Goal: Navigation & Orientation: Find specific page/section

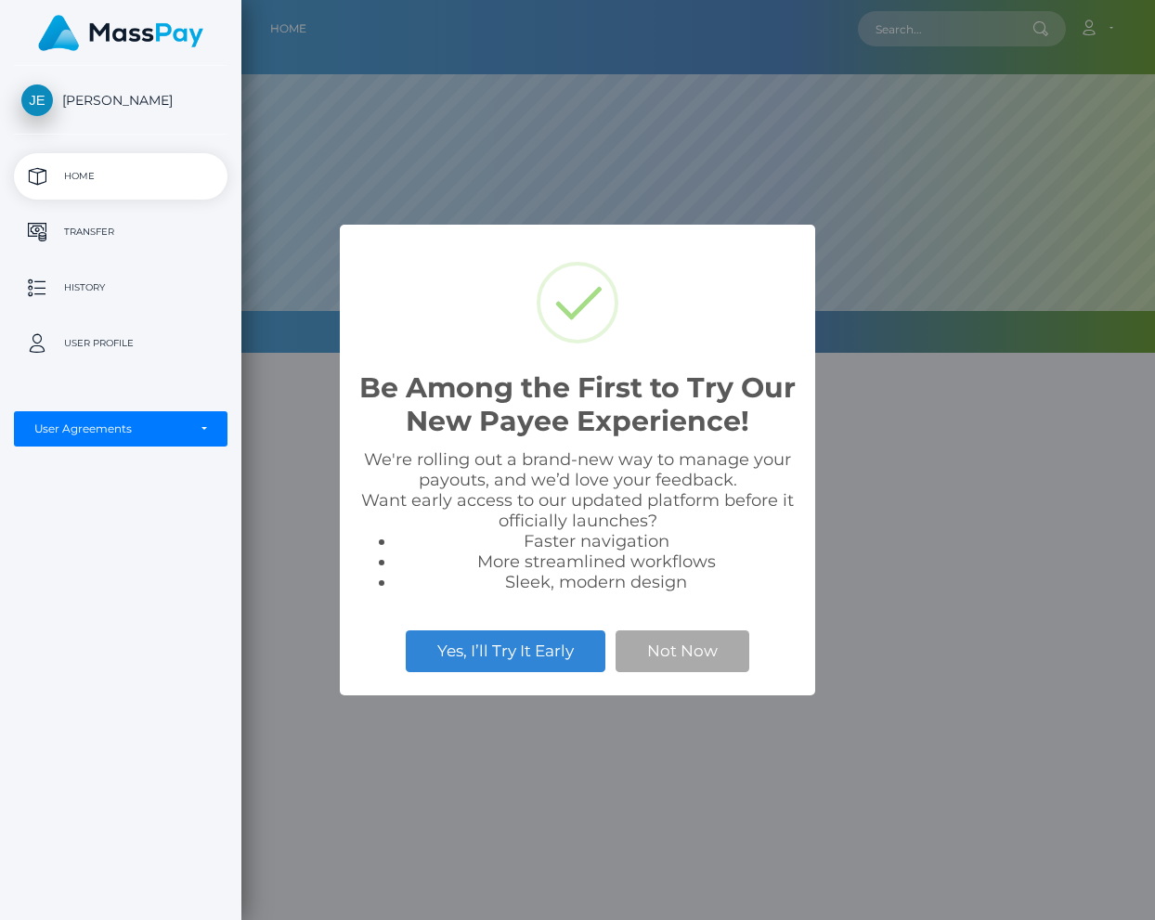
scroll to position [353, 914]
click at [703, 635] on button "Not Now" at bounding box center [683, 651] width 134 height 41
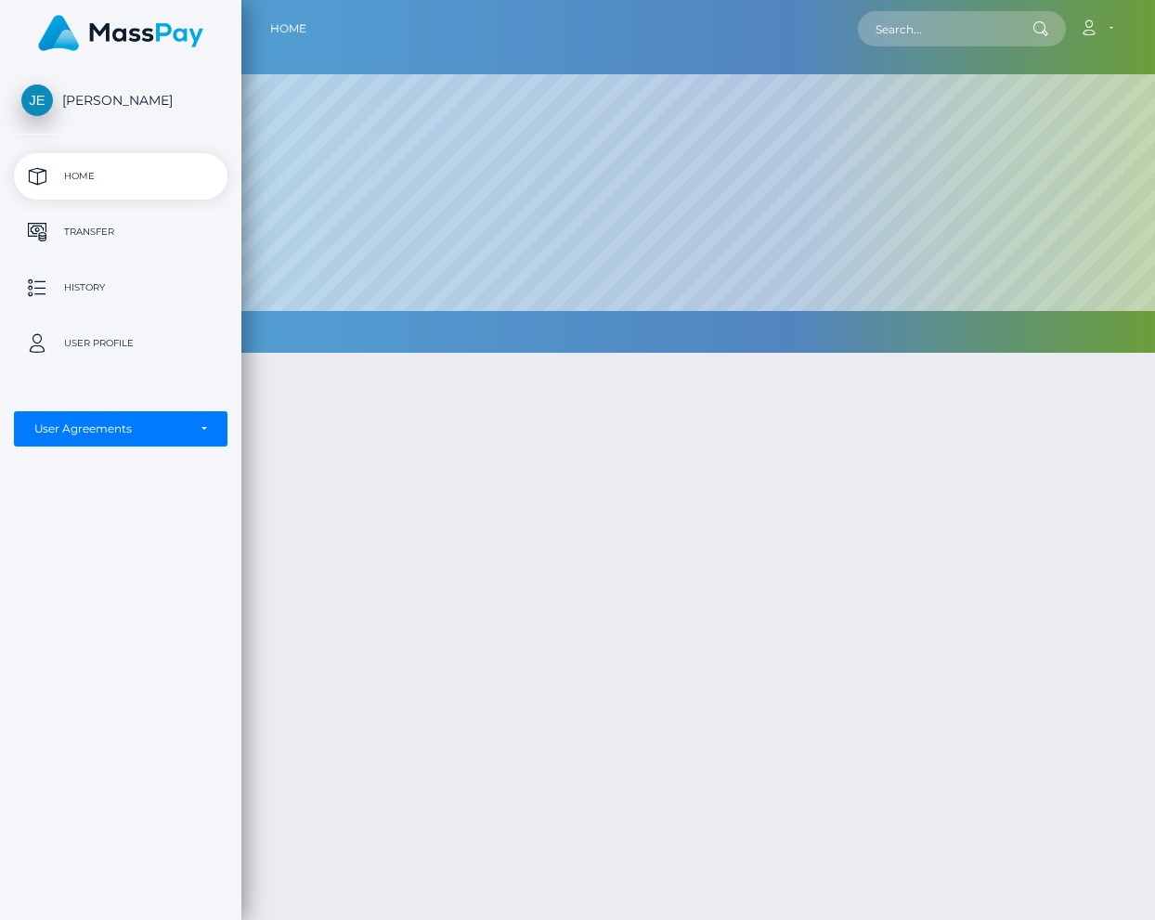
click at [104, 228] on p "Transfer" at bounding box center [120, 232] width 199 height 28
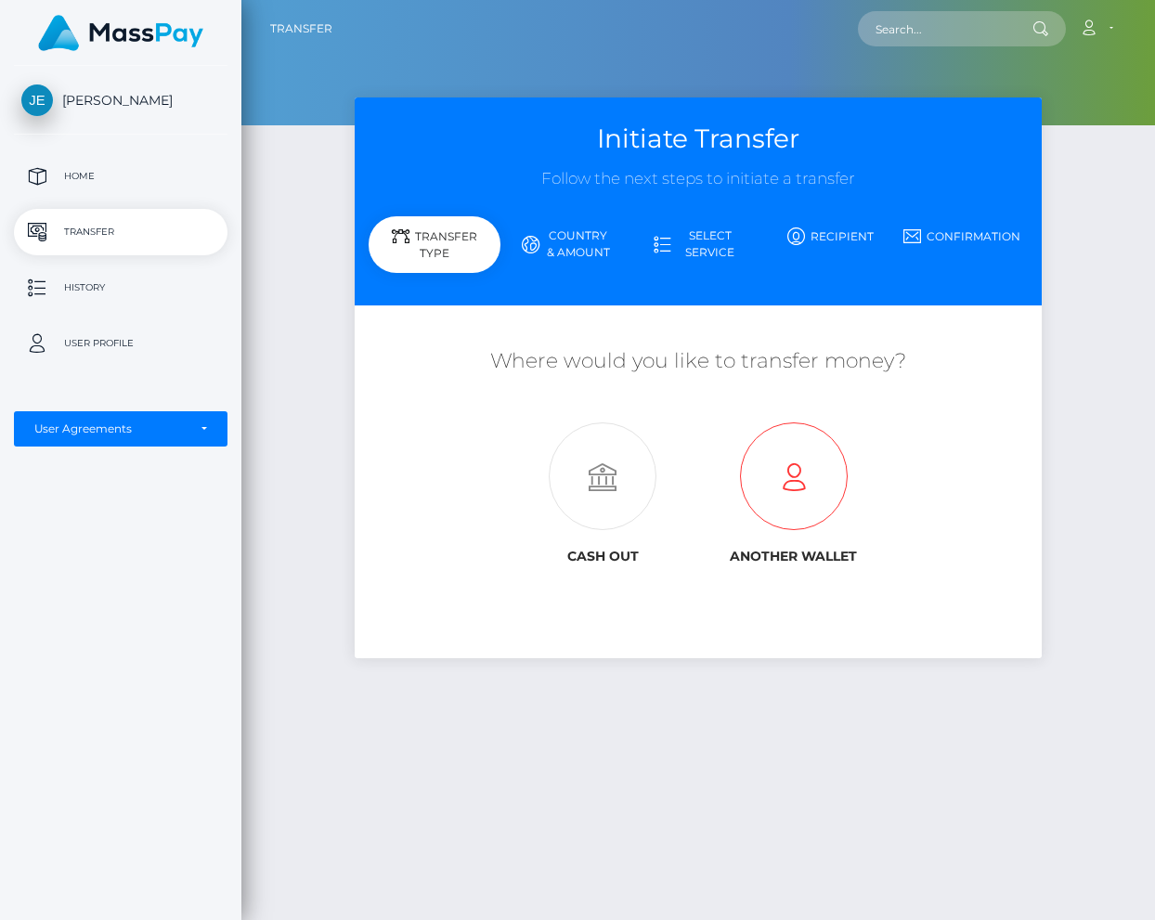
click at [790, 452] on icon at bounding box center [793, 477] width 191 height 108
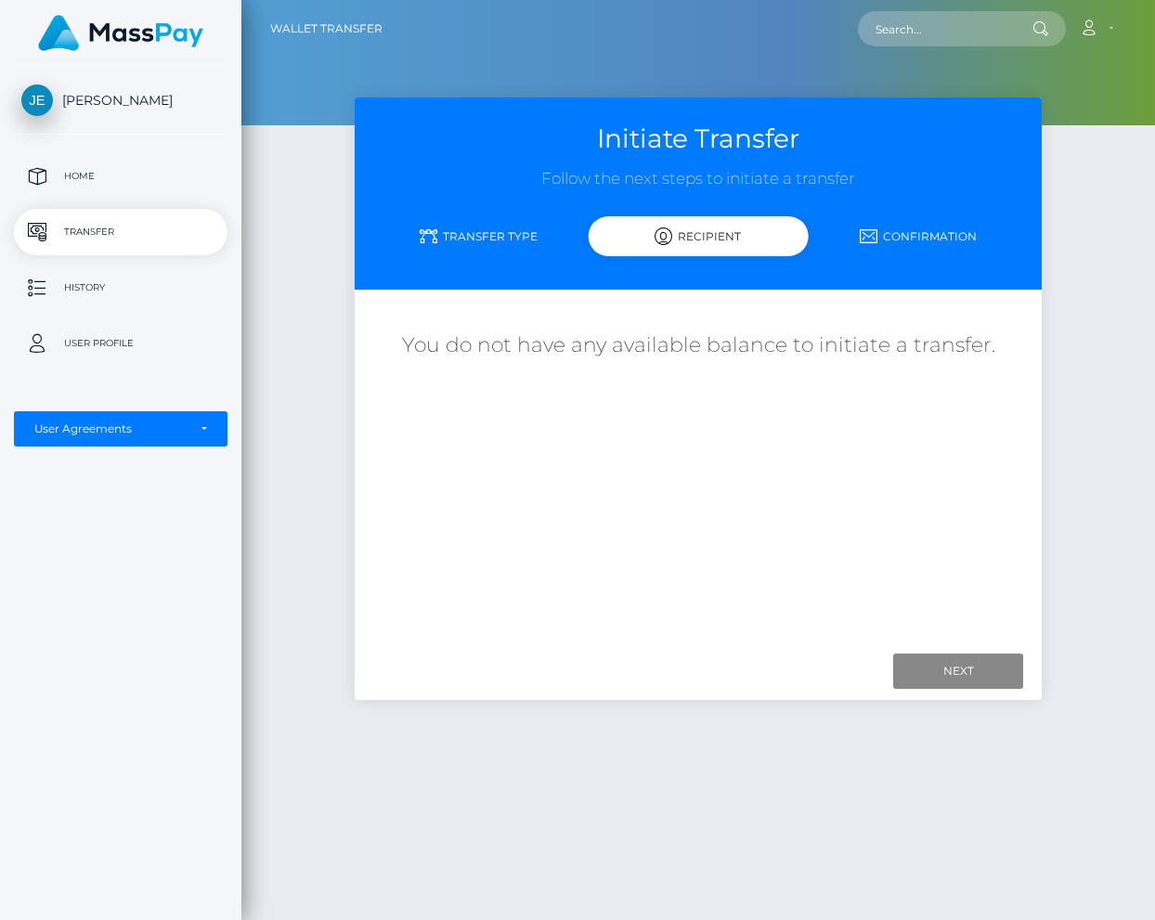
click at [969, 652] on div "Next Finish Previous" at bounding box center [698, 672] width 687 height 58
click at [965, 672] on input "Next" at bounding box center [958, 671] width 130 height 35
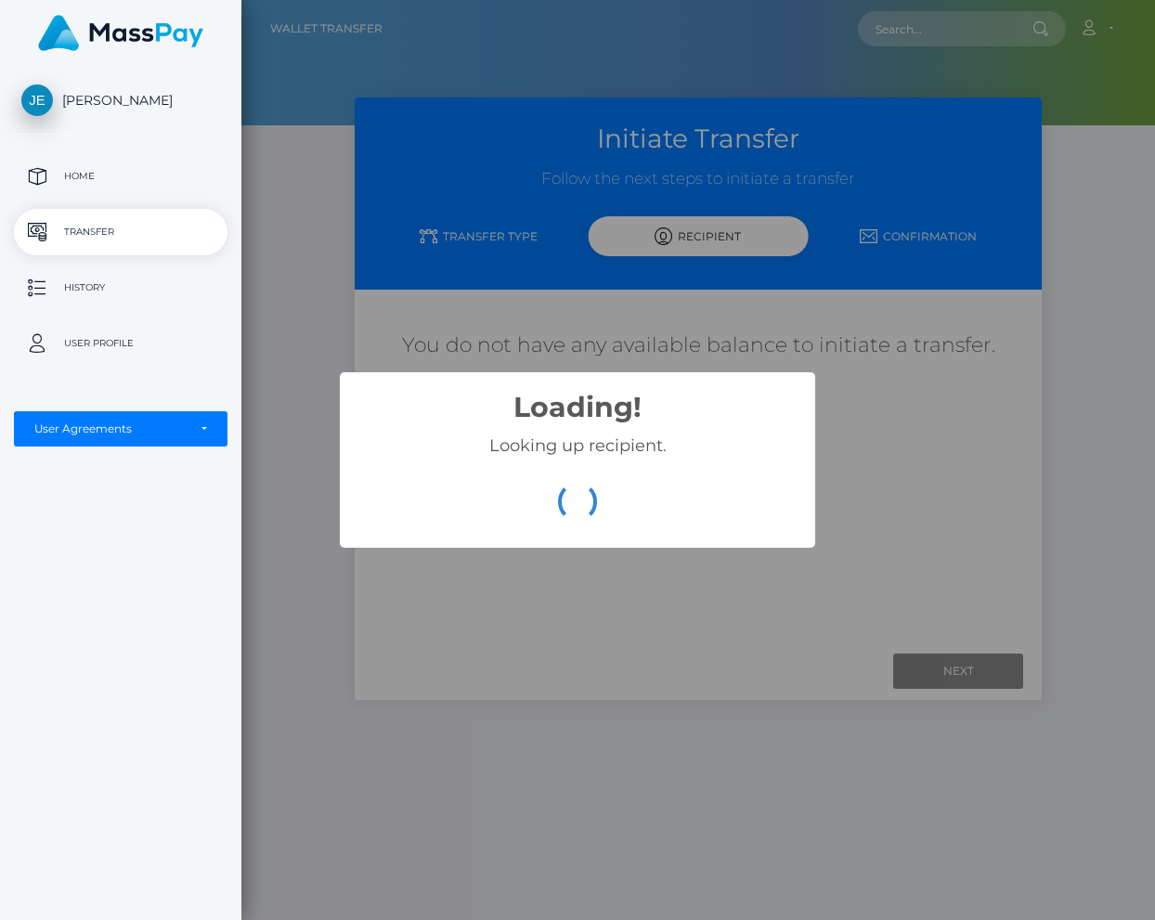
drag, startPoint x: 926, startPoint y: 531, endPoint x: 312, endPoint y: 259, distance: 671.5
click at [918, 531] on div "Loading! × Looking up recipient. OK Cancel" at bounding box center [577, 460] width 1155 height 920
click at [77, 180] on p "Home" at bounding box center [120, 177] width 199 height 28
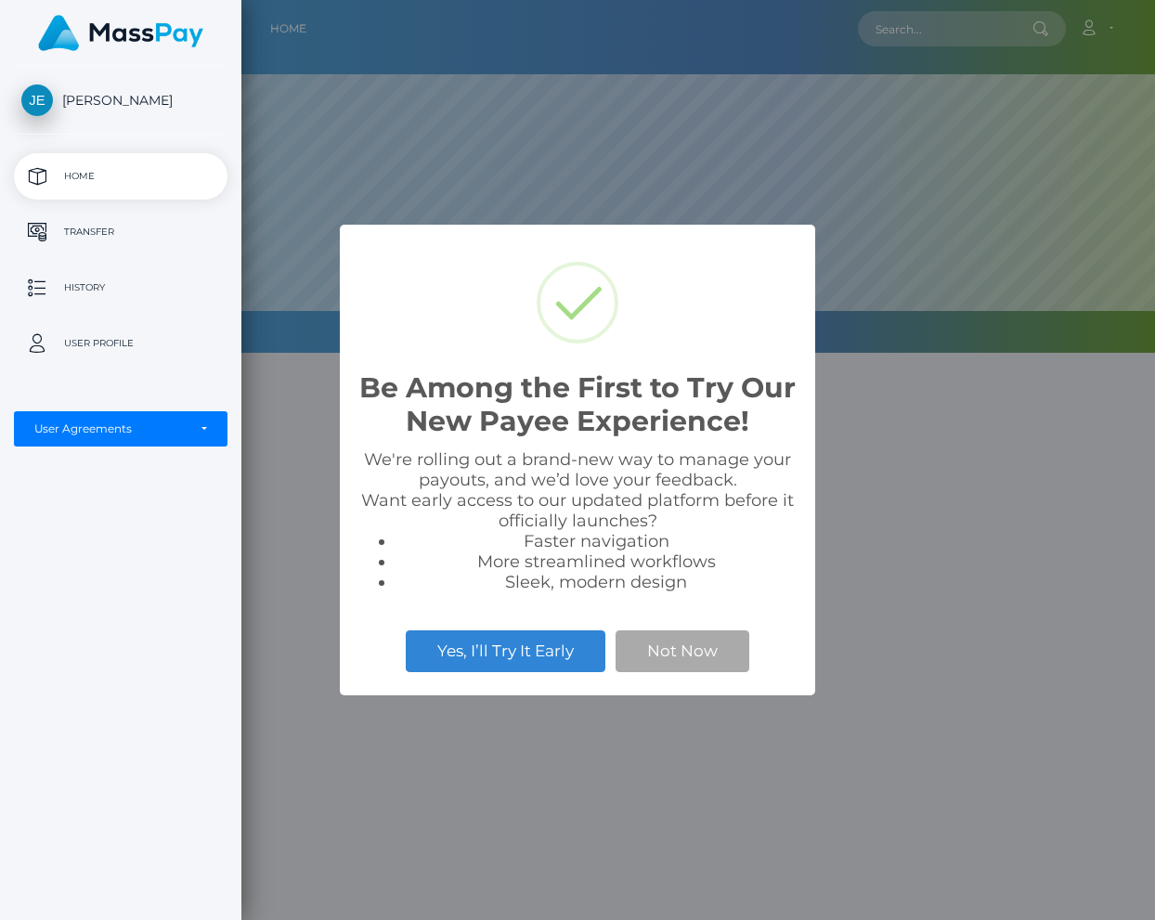
scroll to position [353, 914]
click at [670, 643] on button "Not Now" at bounding box center [683, 651] width 134 height 41
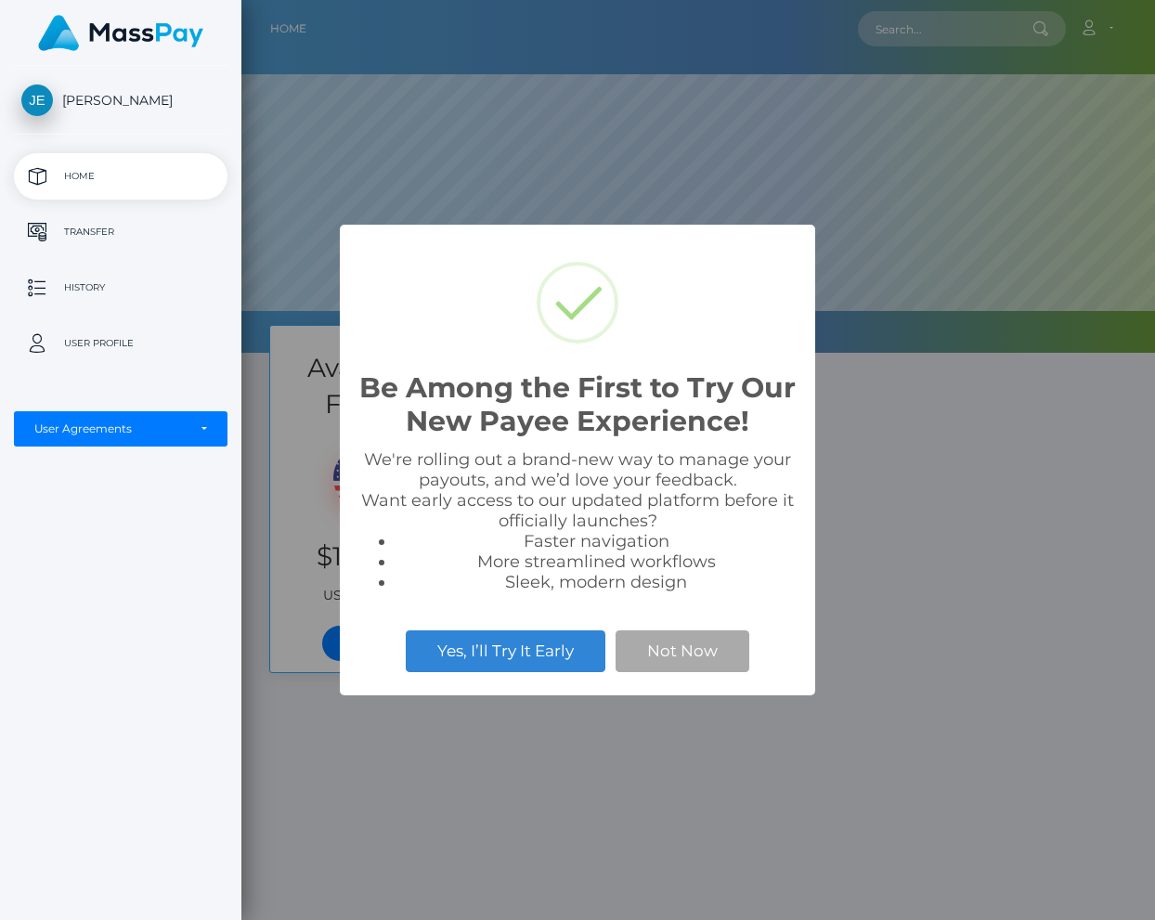
scroll to position [353, 914]
click at [977, 524] on div "Be Among the First to Try Our New Payee Experience! × We're rolling out a brand…" at bounding box center [577, 460] width 1155 height 920
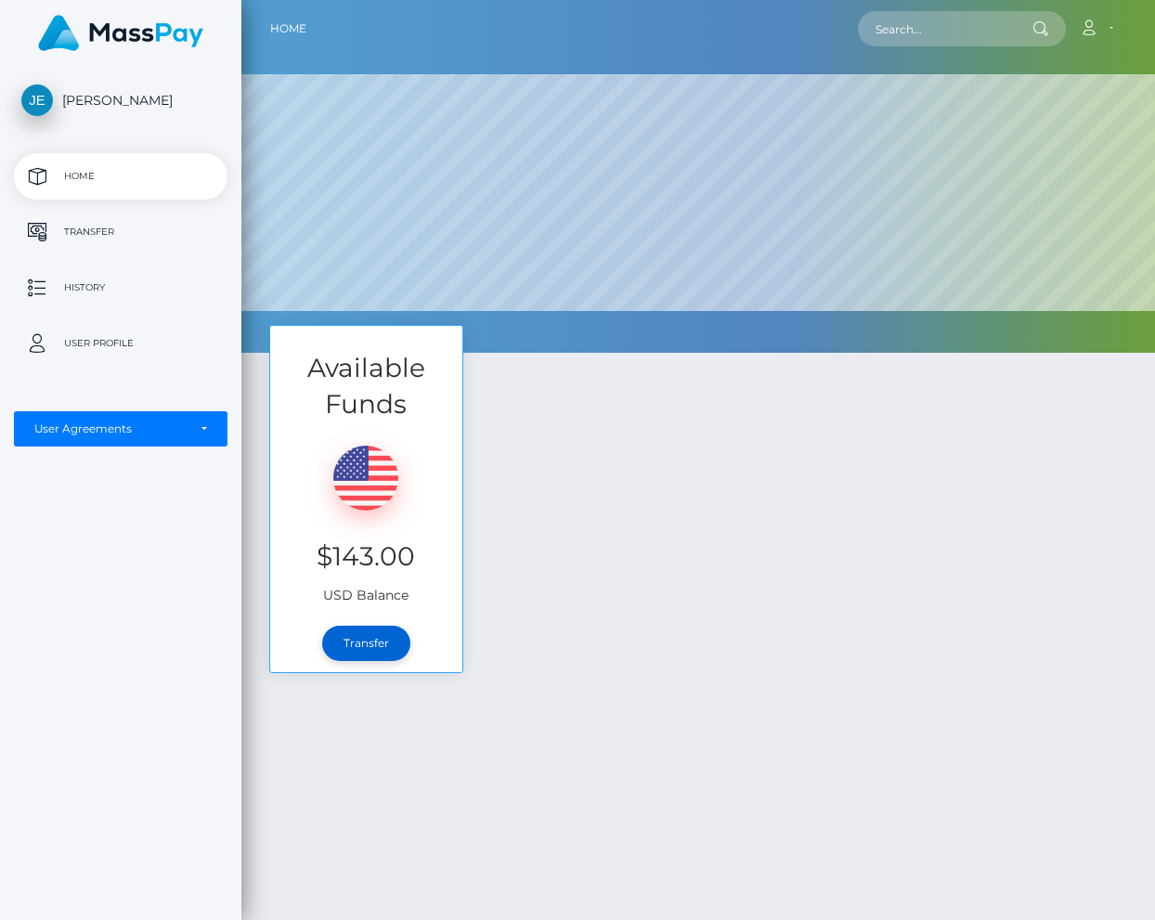
click at [375, 651] on link "Transfer" at bounding box center [366, 643] width 88 height 35
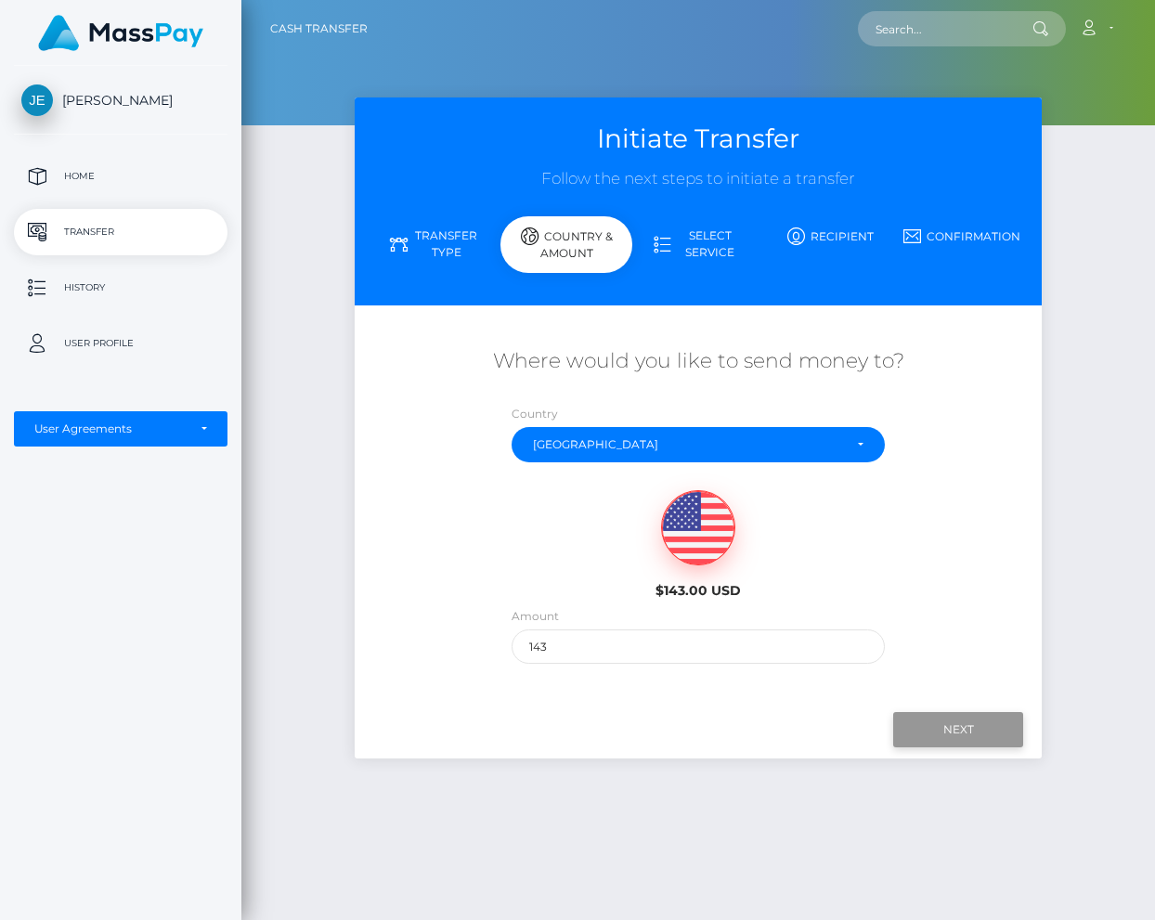
click at [948, 722] on input "Next" at bounding box center [958, 729] width 130 height 35
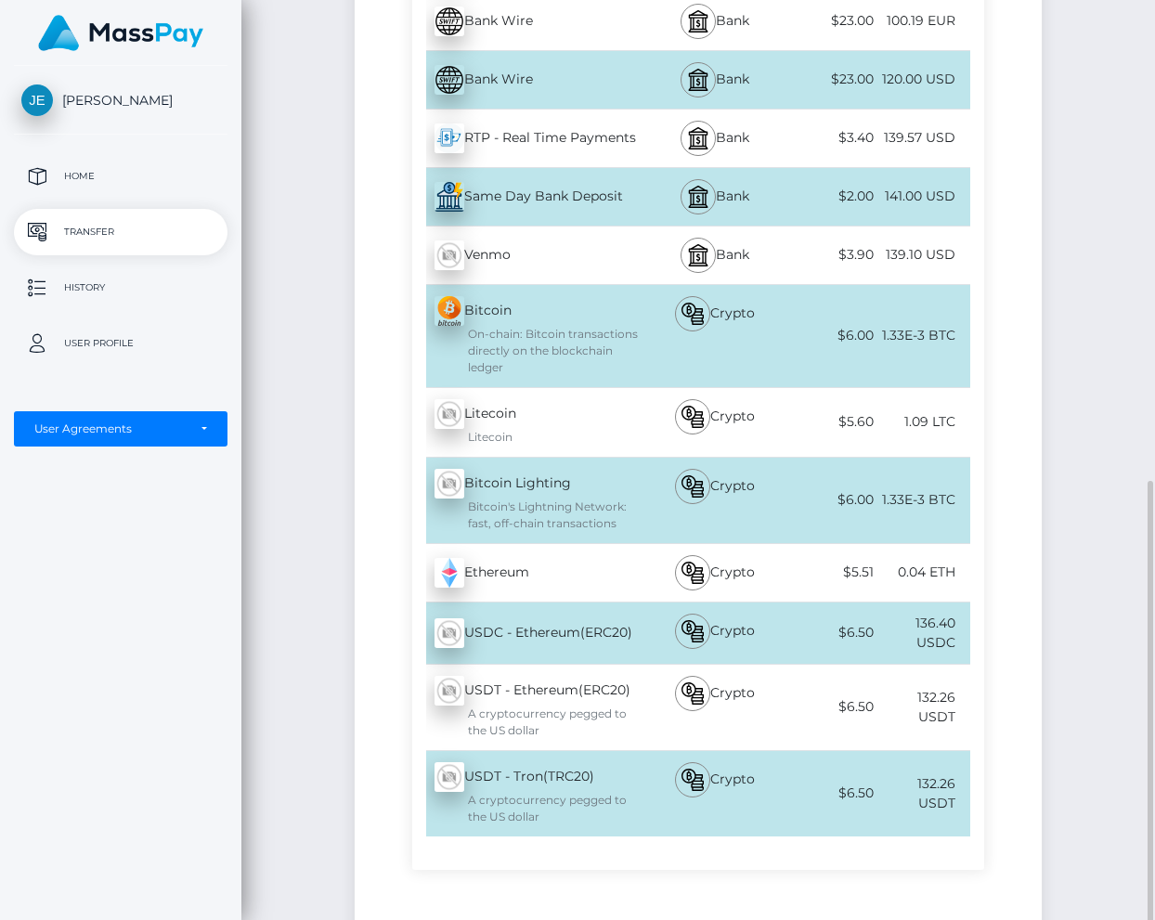
scroll to position [836, 0]
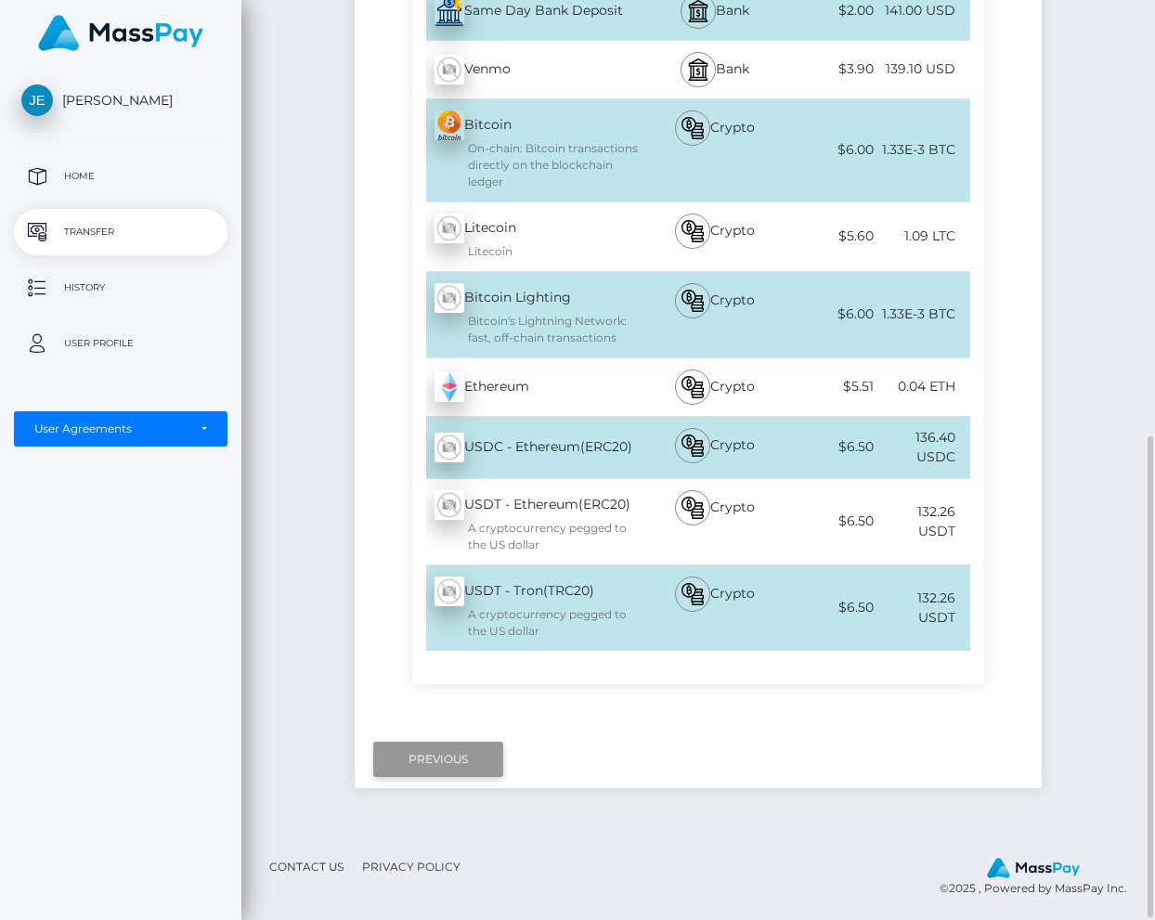
click at [463, 775] on input "Previous" at bounding box center [438, 759] width 130 height 35
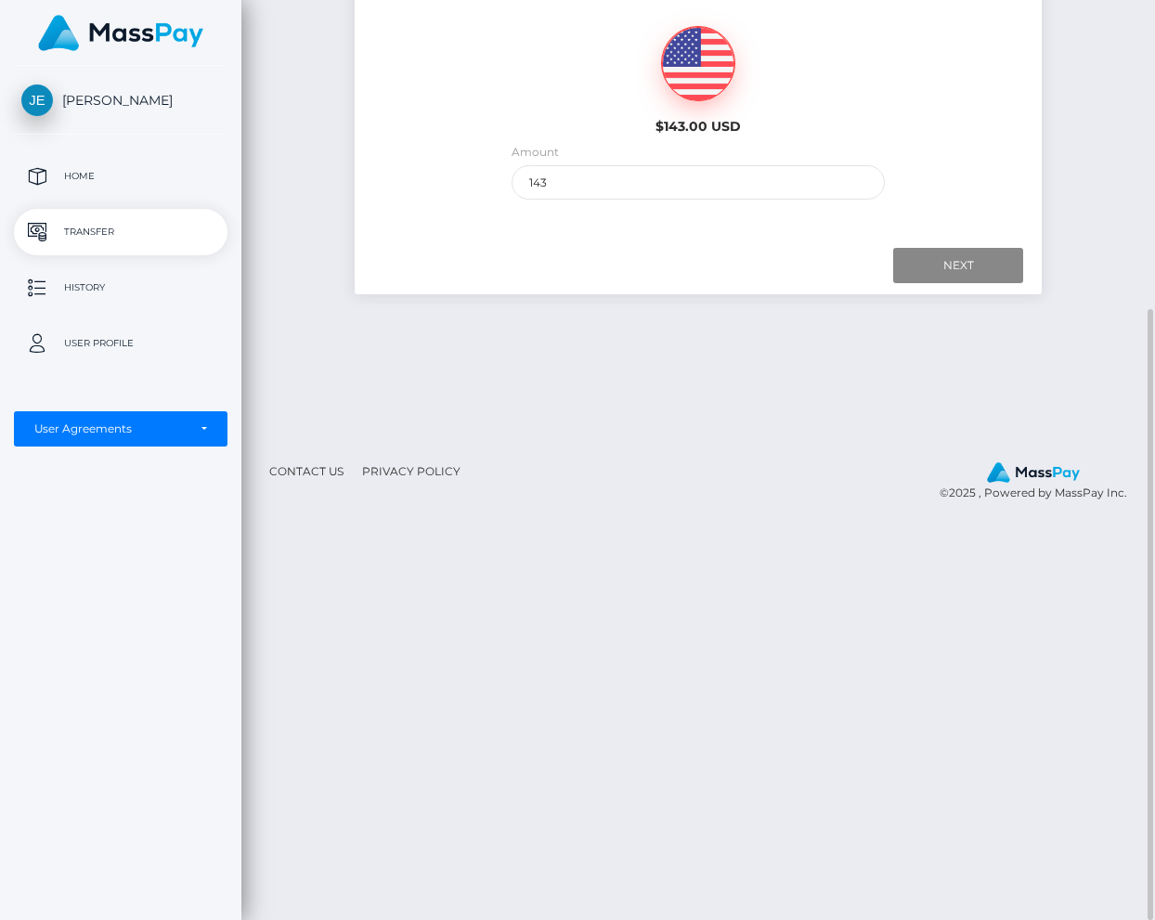
scroll to position [279, 0]
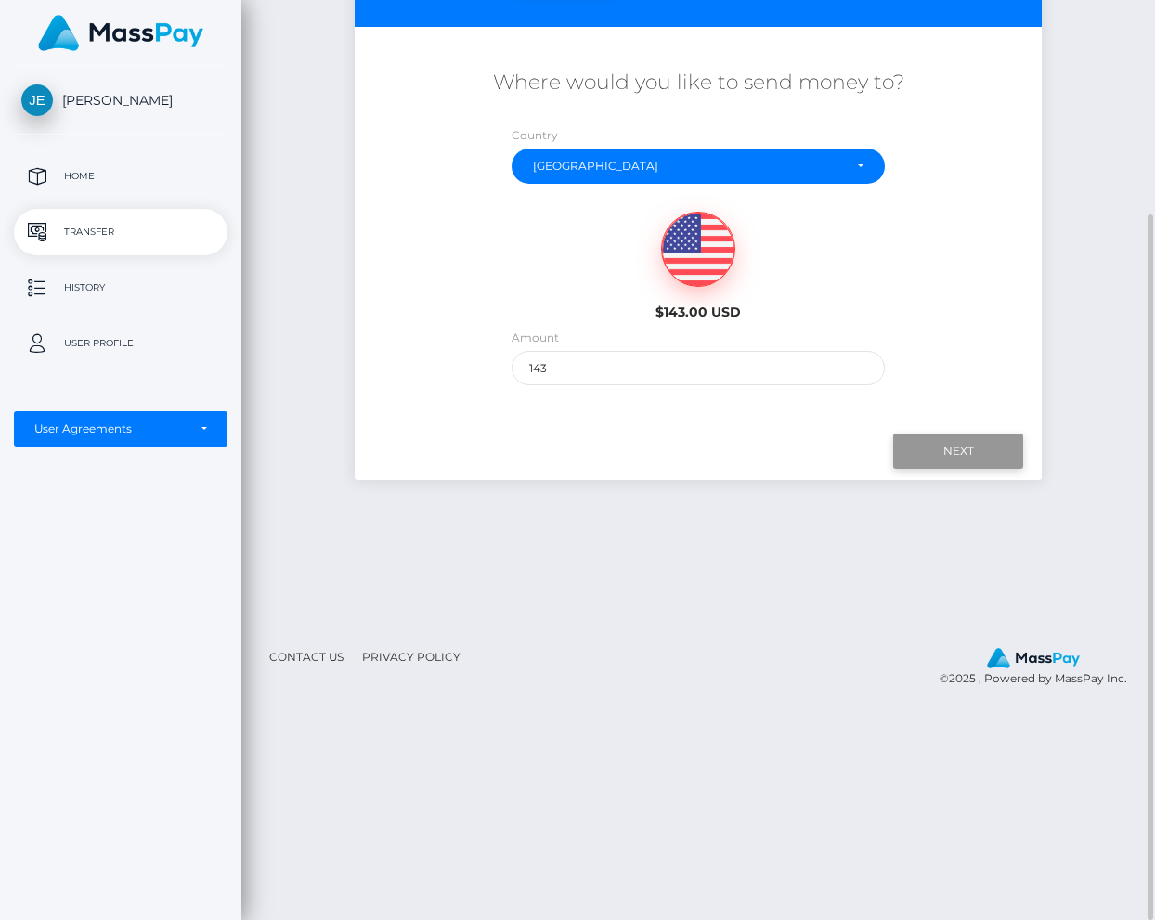
click at [959, 454] on input "Next" at bounding box center [958, 451] width 130 height 35
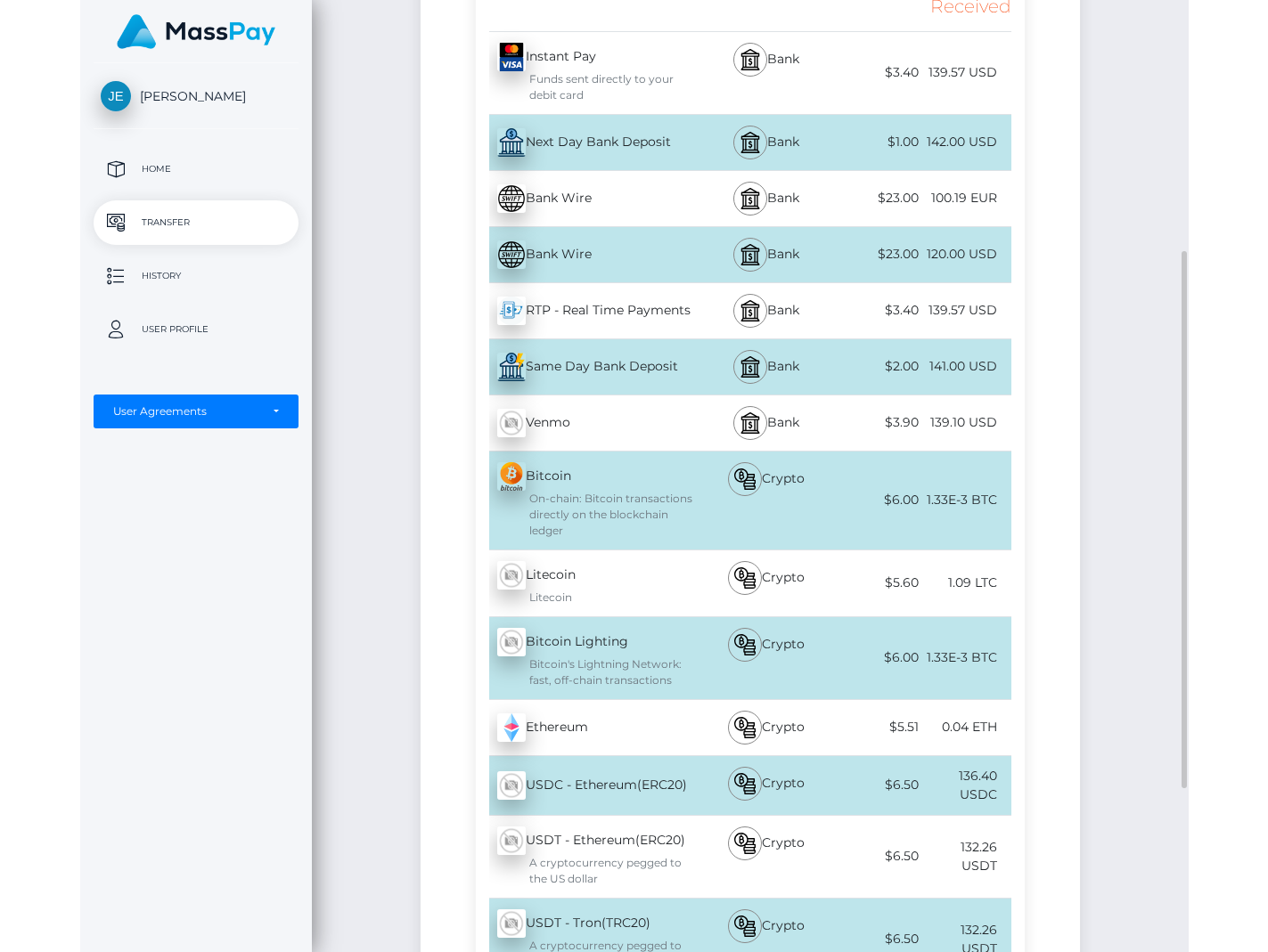
scroll to position [534, 0]
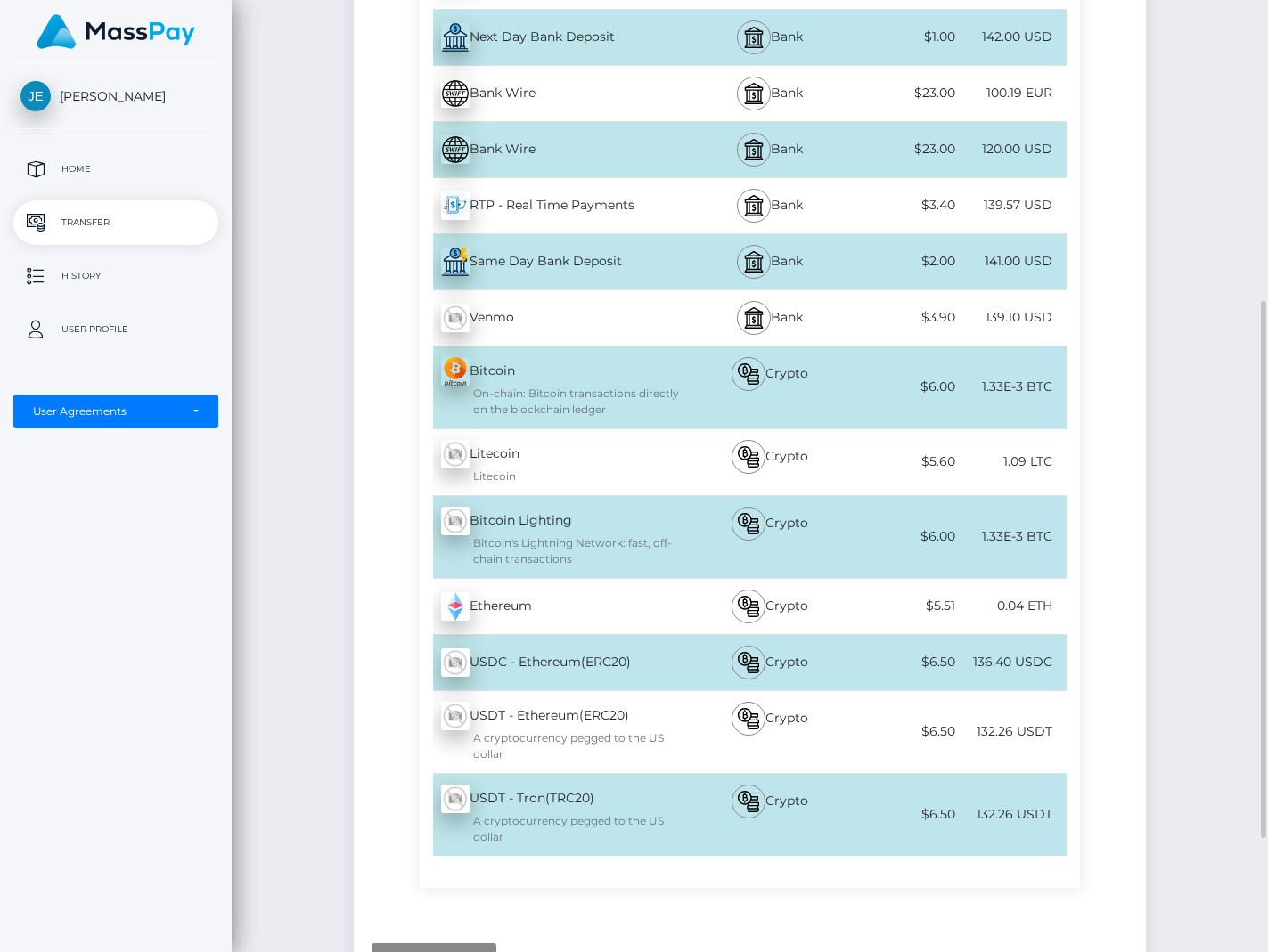
click at [258, 754] on div "Initiate Transfer Follow the next steps to initiate a transfer Transfer Type Co…" at bounding box center [749, 295] width 1036 height 1473
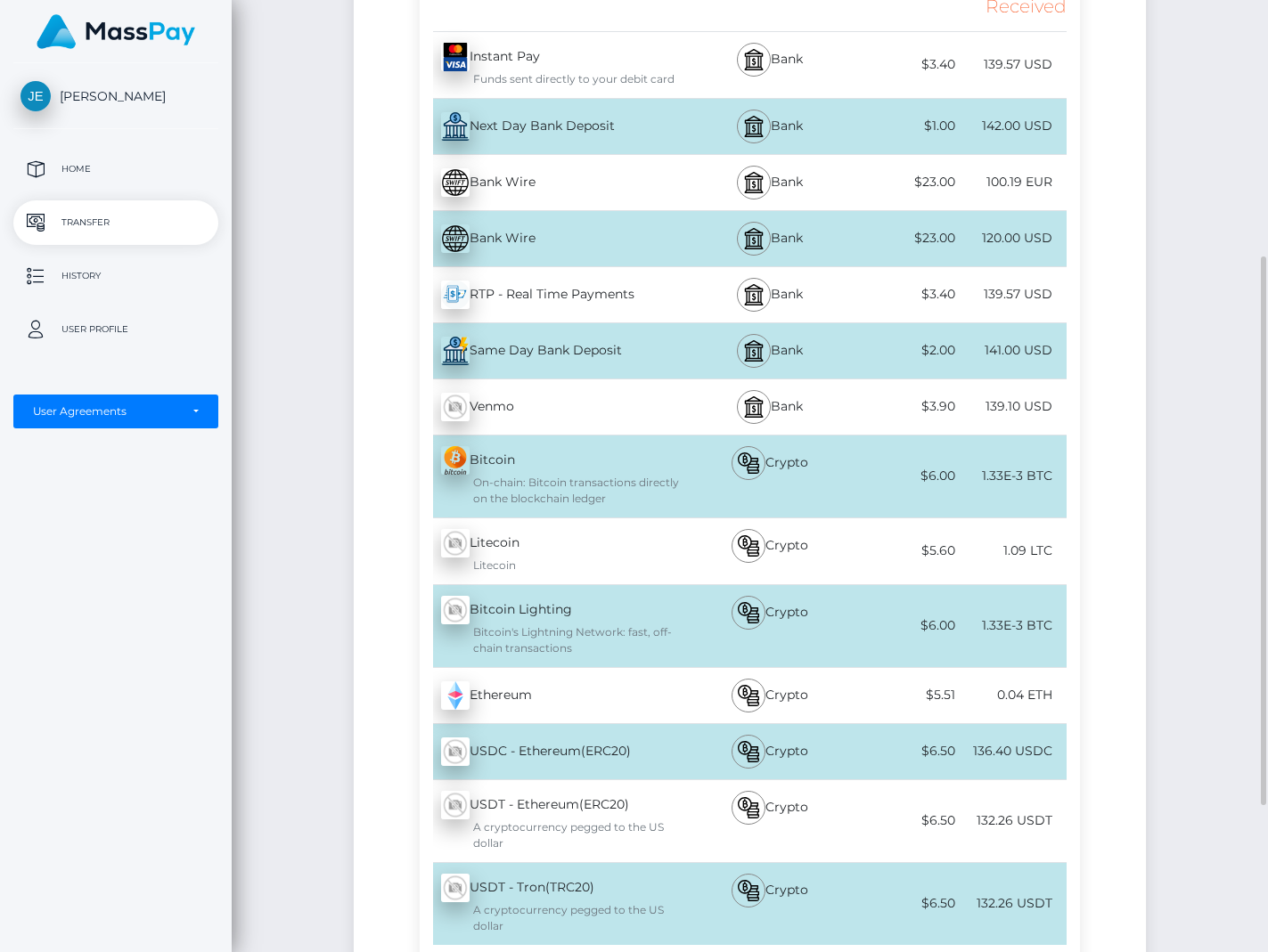
click at [1107, 837] on div "Name Service Type Fee Total Received Instant Pay - USD Next Day Bank Deposit" at bounding box center [750, 469] width 792 height 1053
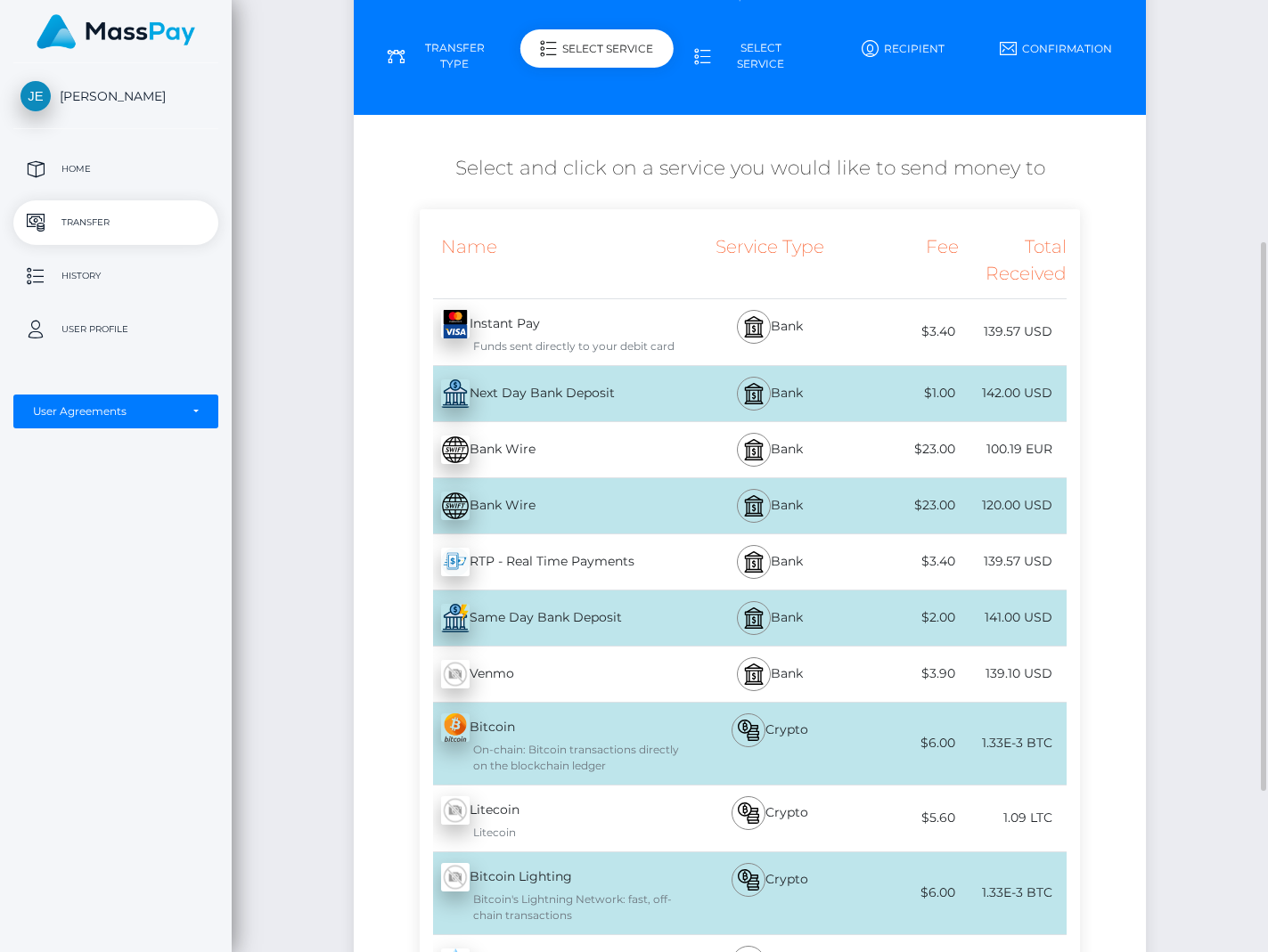
scroll to position [267, 0]
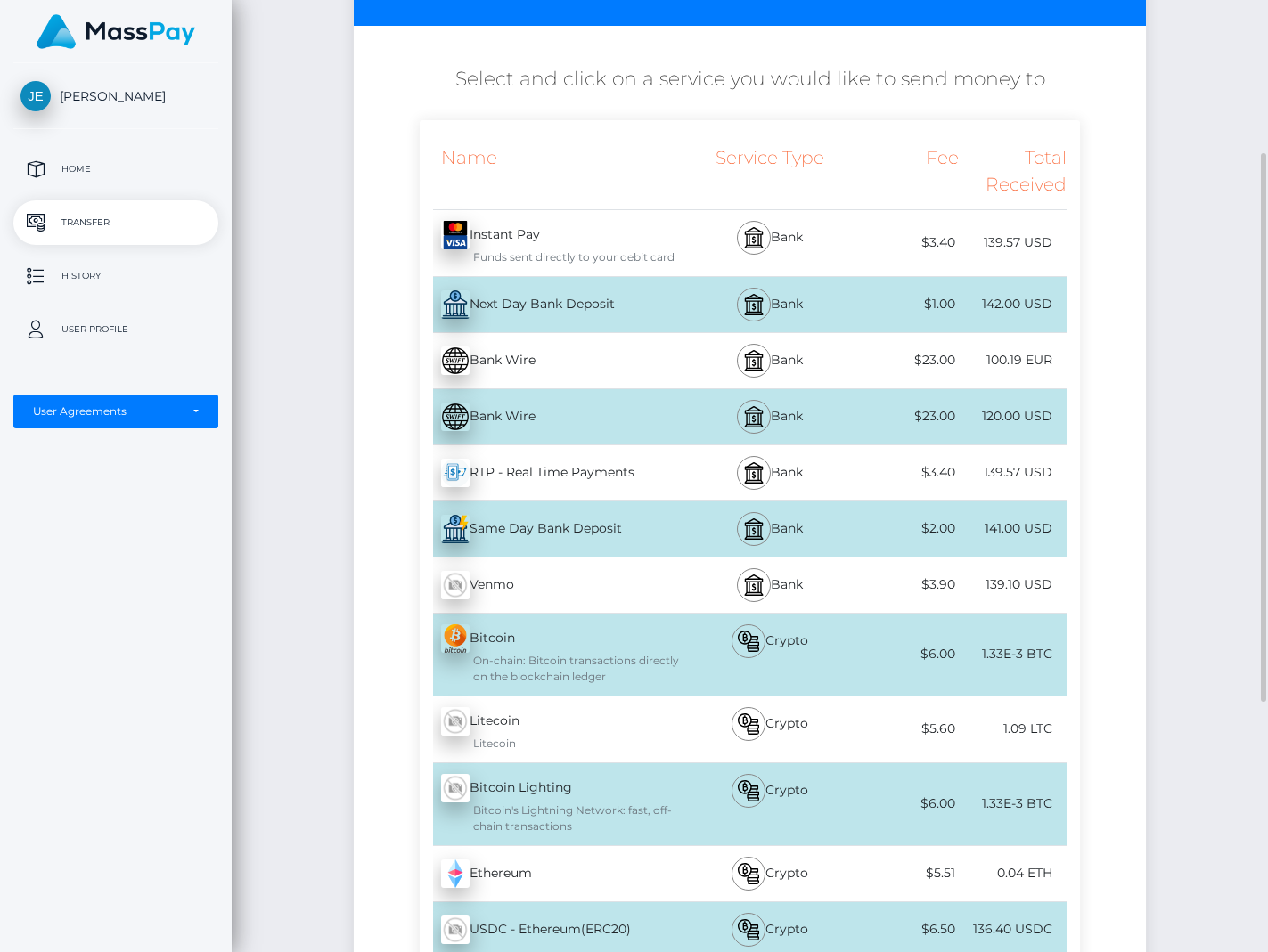
click at [1100, 386] on div "Name Service Type Fee Total Received Instant Pay - USD Next Day Bank Deposit" at bounding box center [750, 646] width 792 height 1053
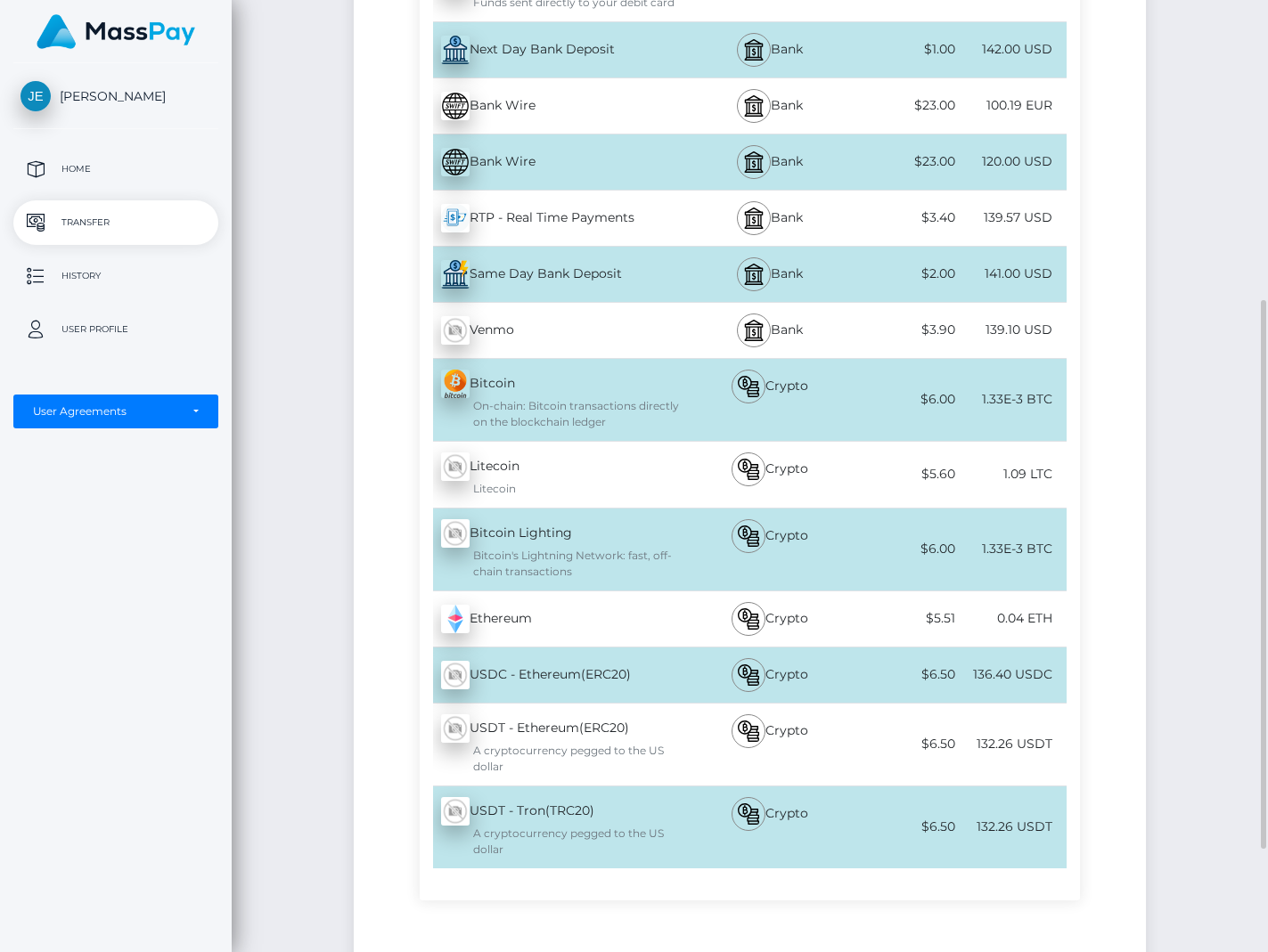
scroll to position [432, 0]
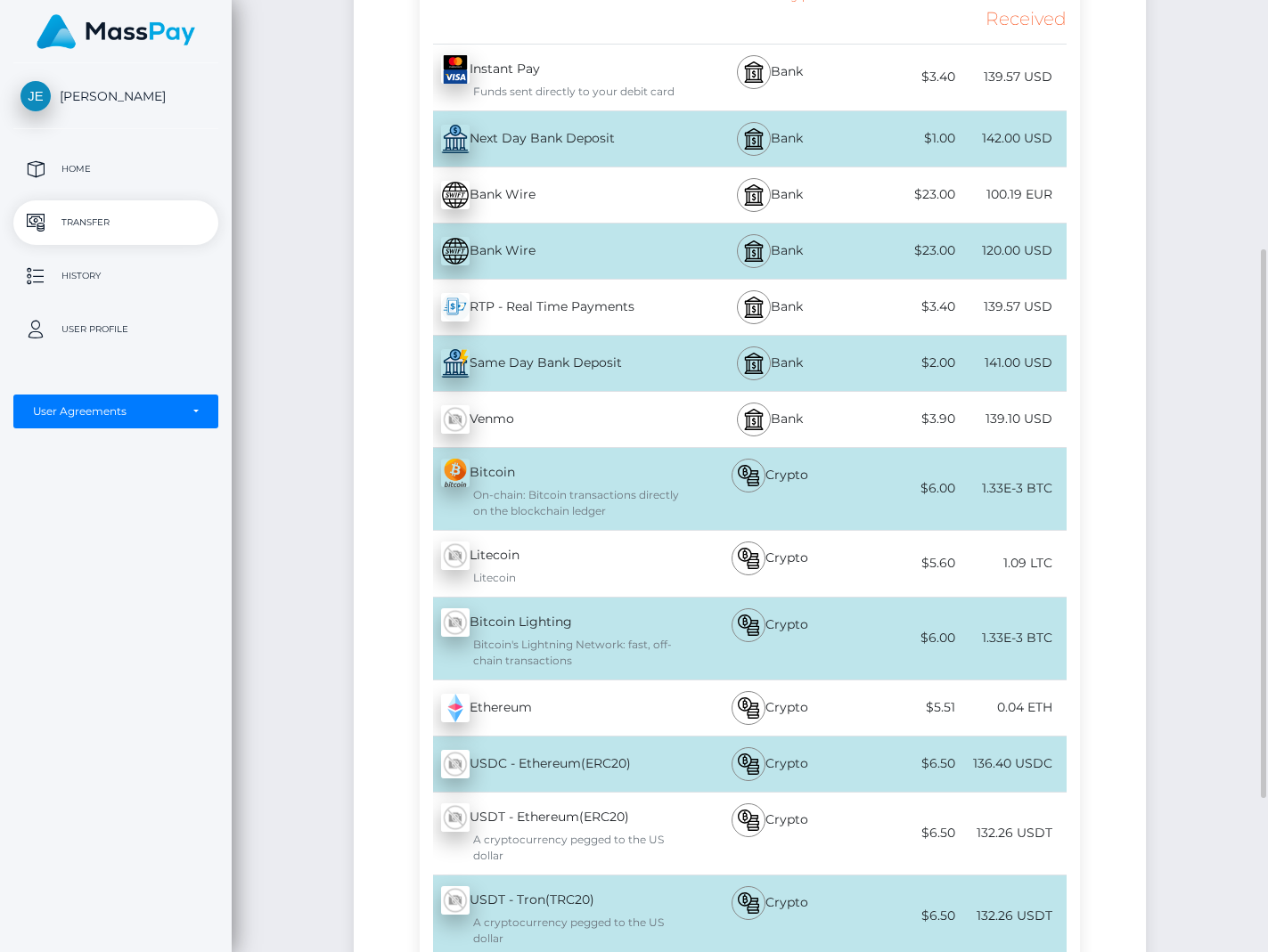
click at [240, 587] on div "Initiate Transfer Follow the next steps to initiate a transfer Transfer Type Co…" at bounding box center [749, 397] width 1036 height 1473
